Goal: Information Seeking & Learning: Learn about a topic

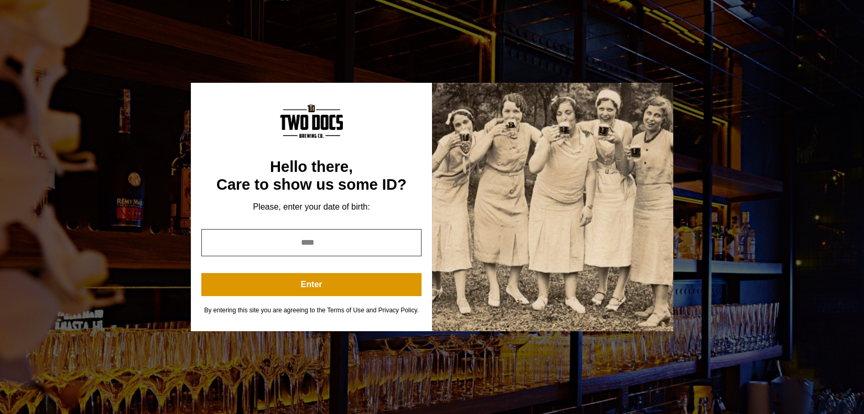
click at [341, 244] on input "year" at bounding box center [311, 242] width 220 height 27
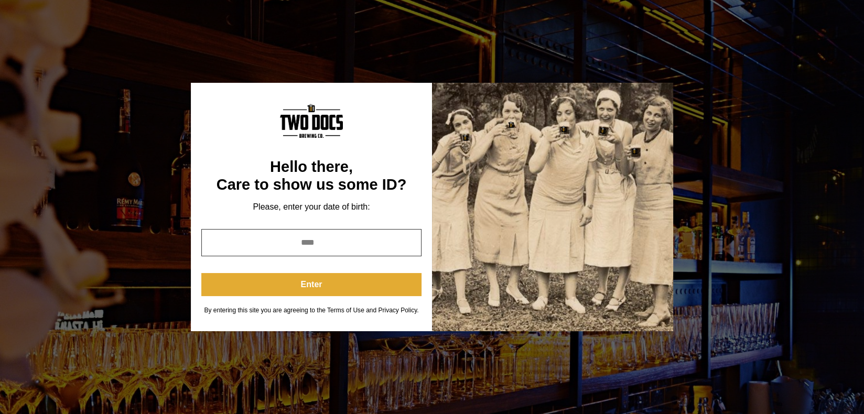
type input "****"
click at [333, 281] on button "Enter" at bounding box center [311, 284] width 220 height 23
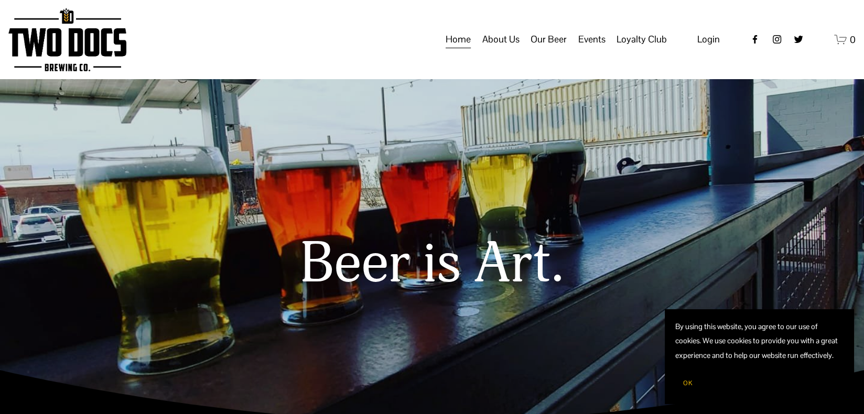
click at [549, 48] on span "Our Beer" at bounding box center [549, 39] width 36 height 18
click at [0, 0] on span "Taproom Menu" at bounding box center [0, 0] width 0 height 0
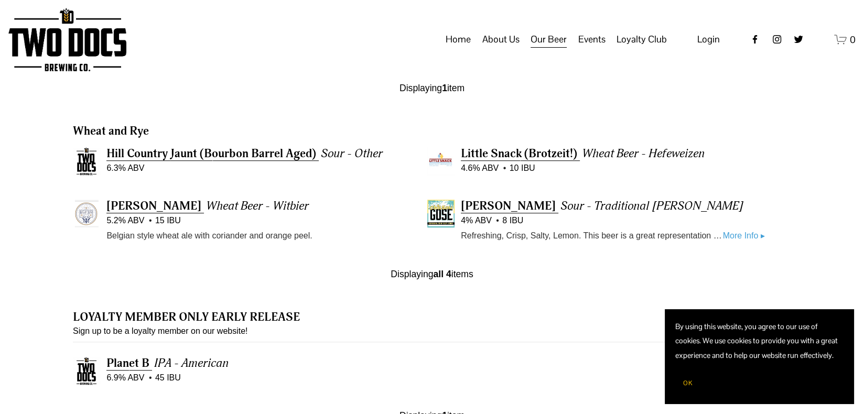
scroll to position [891, 0]
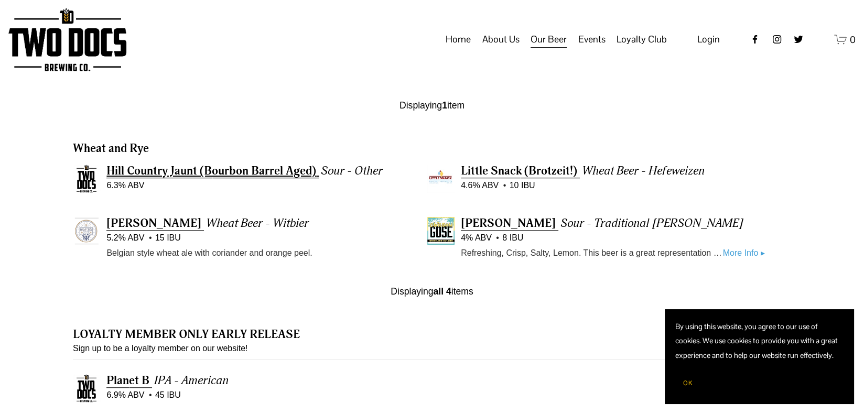
click at [191, 175] on span "Hill Country Jaunt (Bourbon Barrel Aged)" at bounding box center [211, 171] width 210 height 15
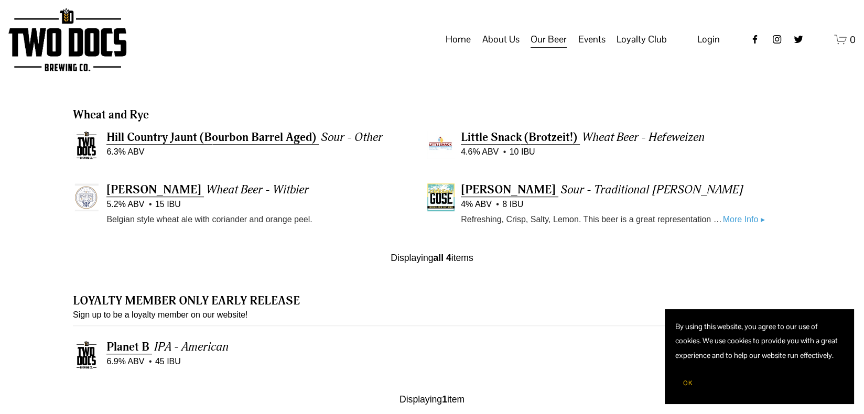
scroll to position [944, 0]
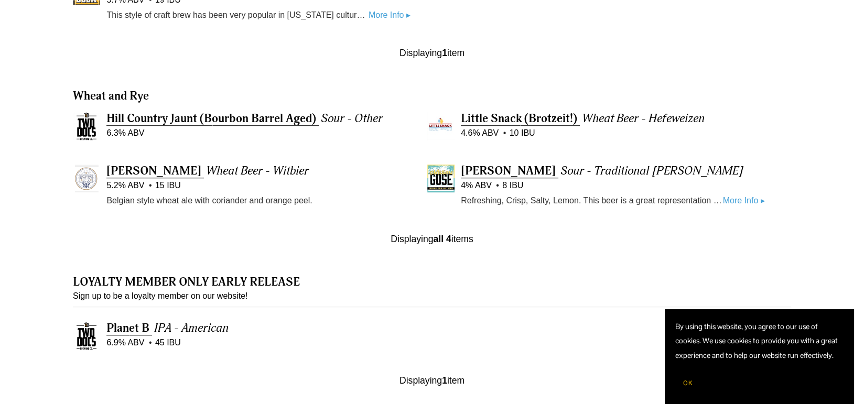
click at [732, 201] on link "More Info ▸" at bounding box center [744, 201] width 42 height 14
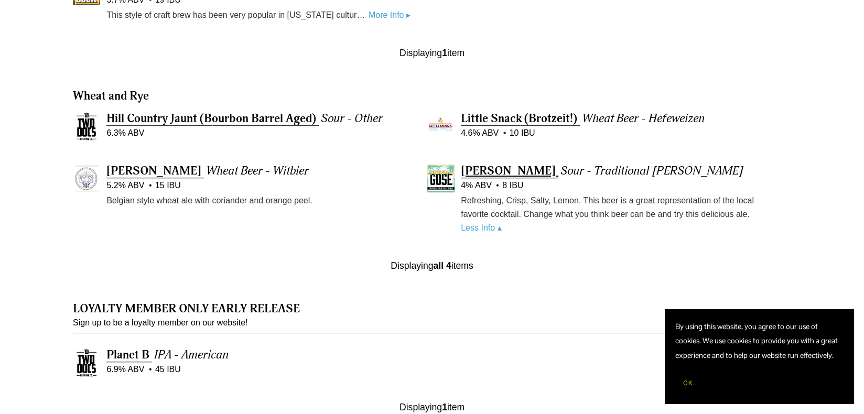
click at [512, 172] on span "[PERSON_NAME]" at bounding box center [508, 171] width 95 height 15
